Goal: Task Accomplishment & Management: Use online tool/utility

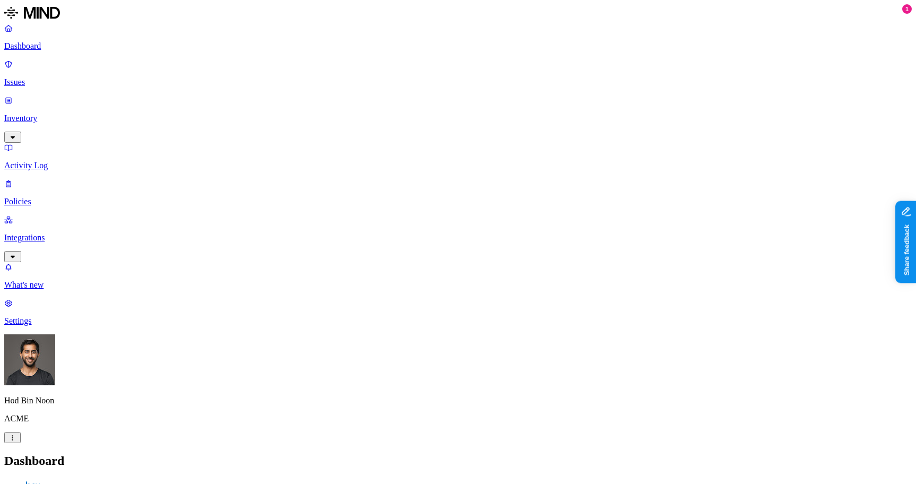
click at [60, 326] on p "Settings" at bounding box center [457, 321] width 907 height 10
click at [46, 233] on p "Integrations" at bounding box center [457, 238] width 907 height 10
